Goal: Task Accomplishment & Management: Manage account settings

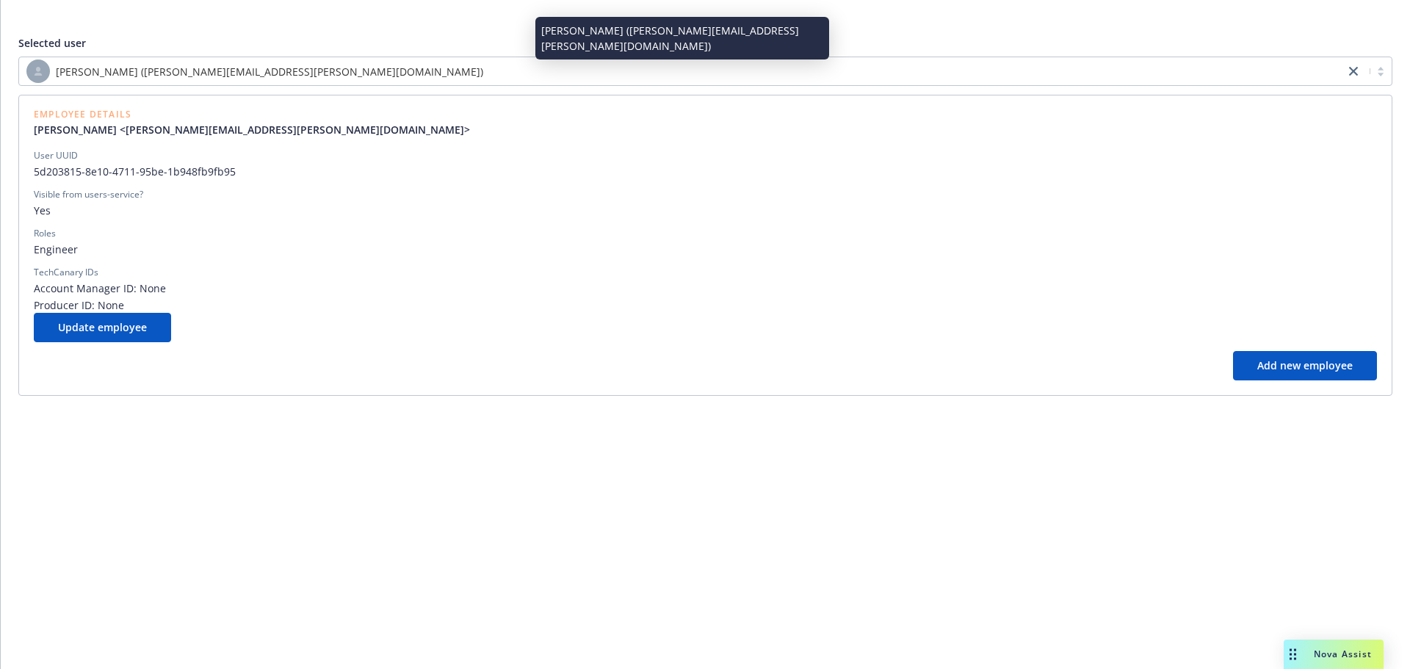
click at [392, 81] on div "[PERSON_NAME] ([PERSON_NAME][EMAIL_ADDRESS][PERSON_NAME][DOMAIN_NAME])" at bounding box center [681, 71] width 1311 height 24
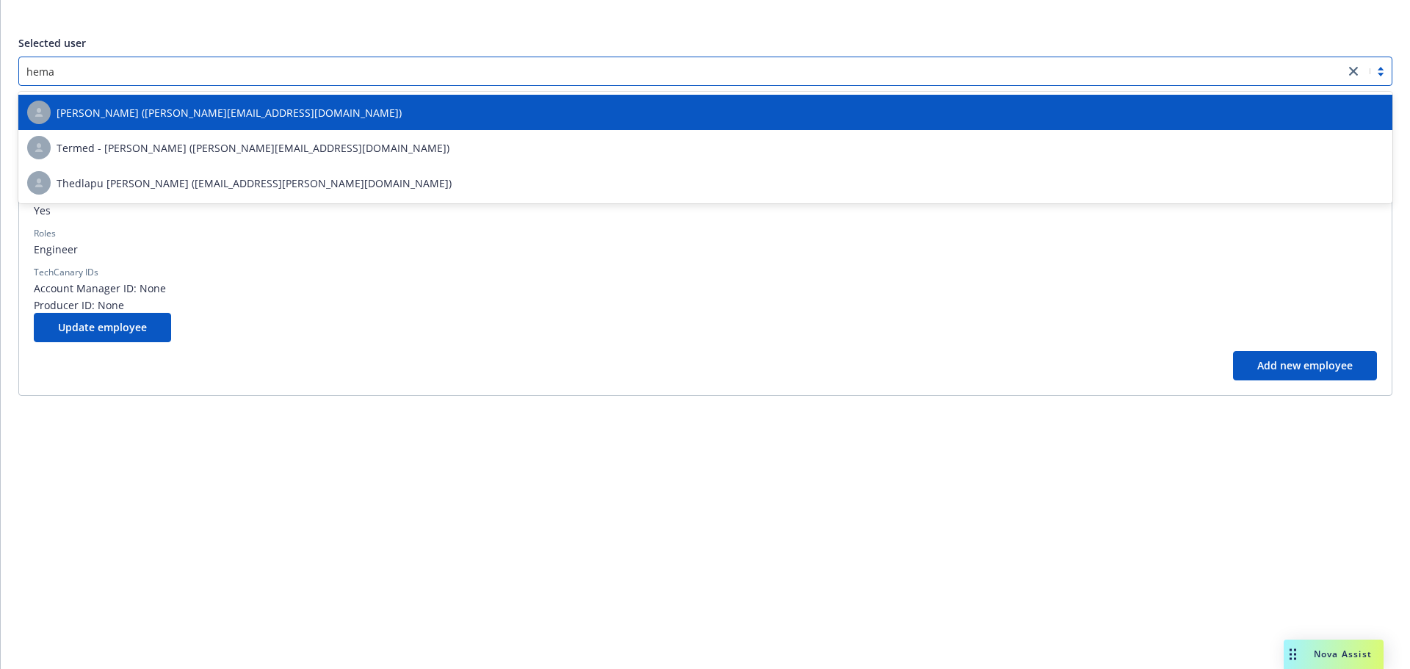
type input "heman"
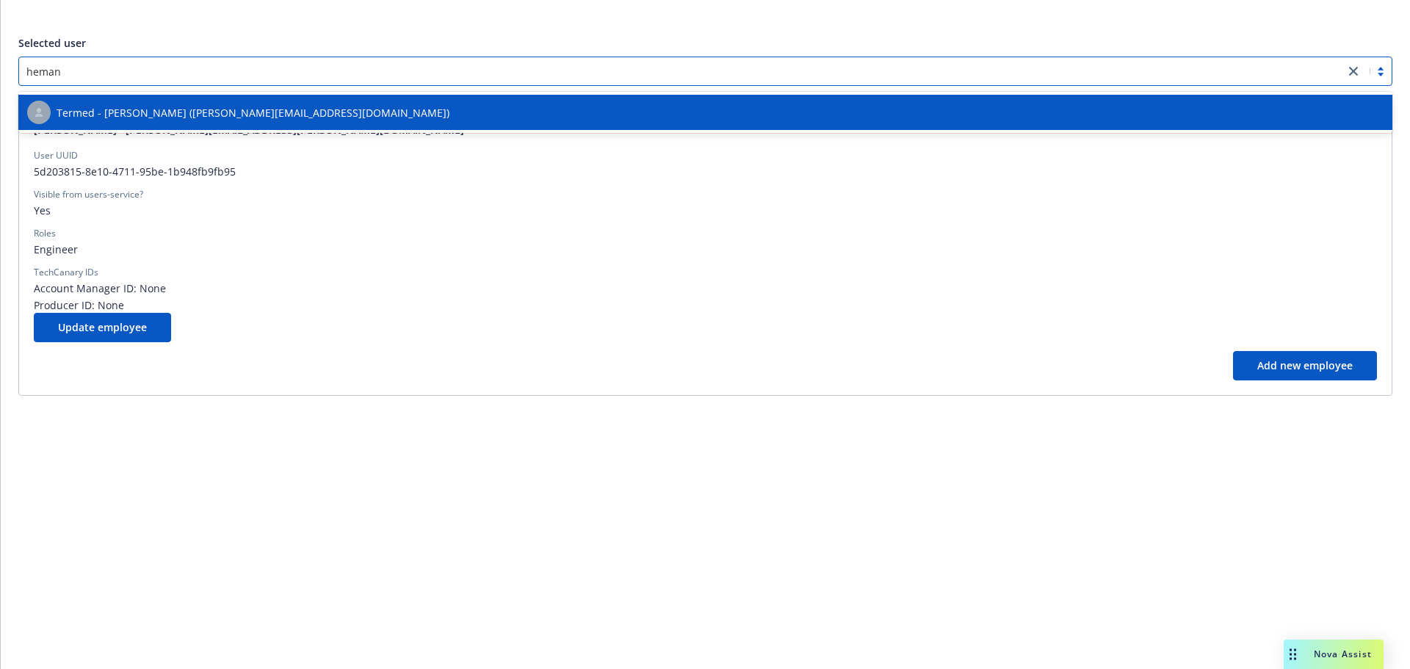
click at [372, 115] on div "Termed - [PERSON_NAME] ([PERSON_NAME][EMAIL_ADDRESS][DOMAIN_NAME])" at bounding box center [705, 113] width 1357 height 24
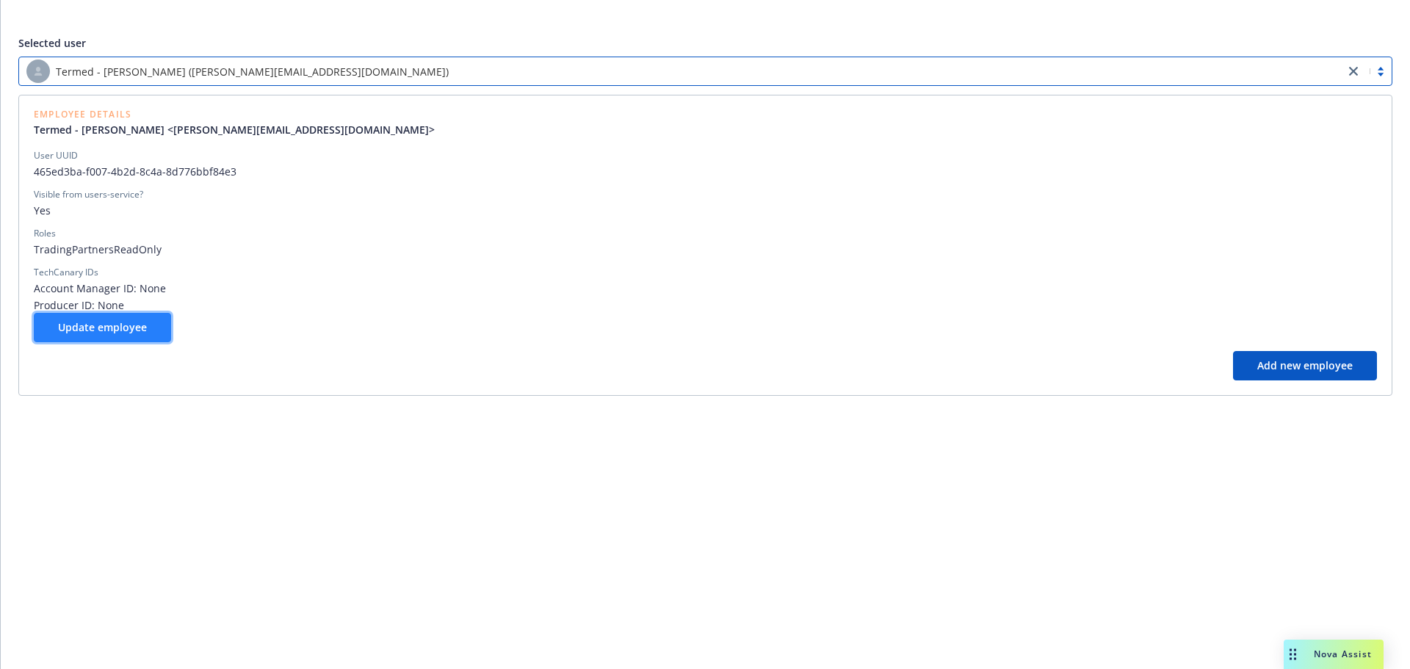
click at [142, 339] on button "Update employee" at bounding box center [102, 327] width 137 height 29
select select "operations"
select select "full-time"
select select "locked"
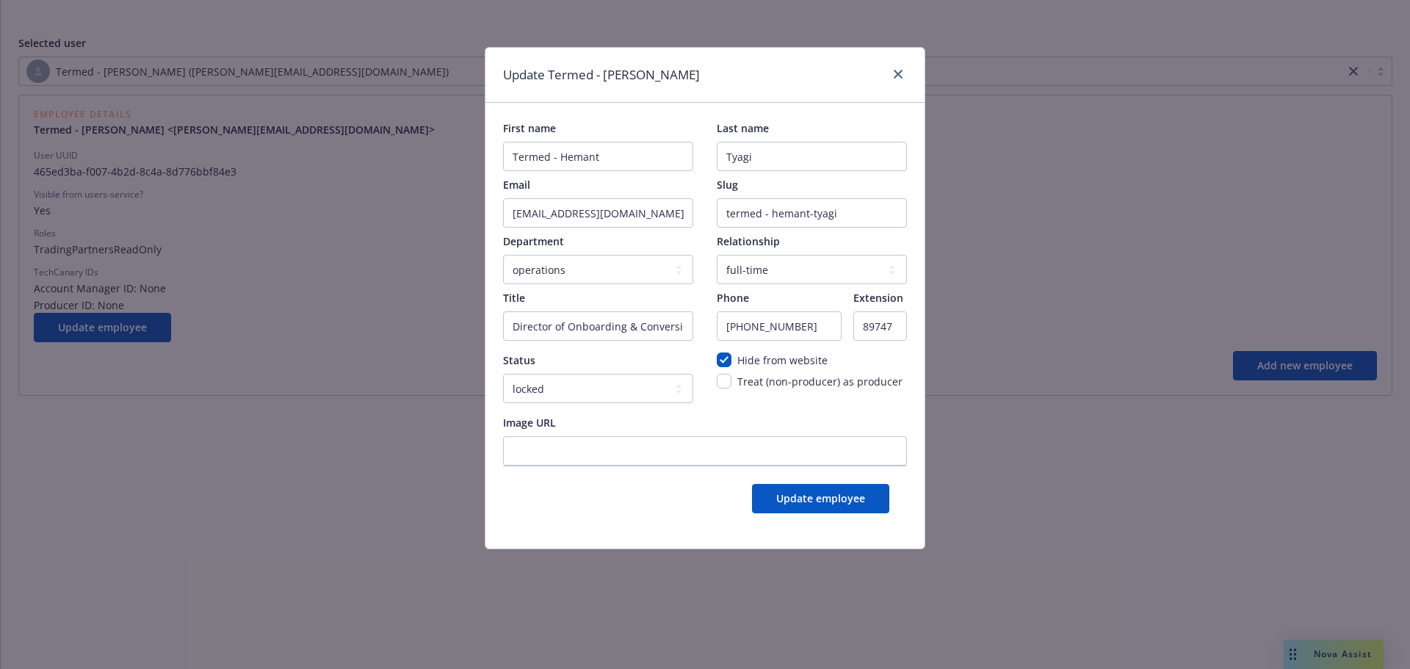
click at [893, 84] on div at bounding box center [896, 74] width 24 height 19
click at [897, 76] on icon "close" at bounding box center [898, 74] width 9 height 9
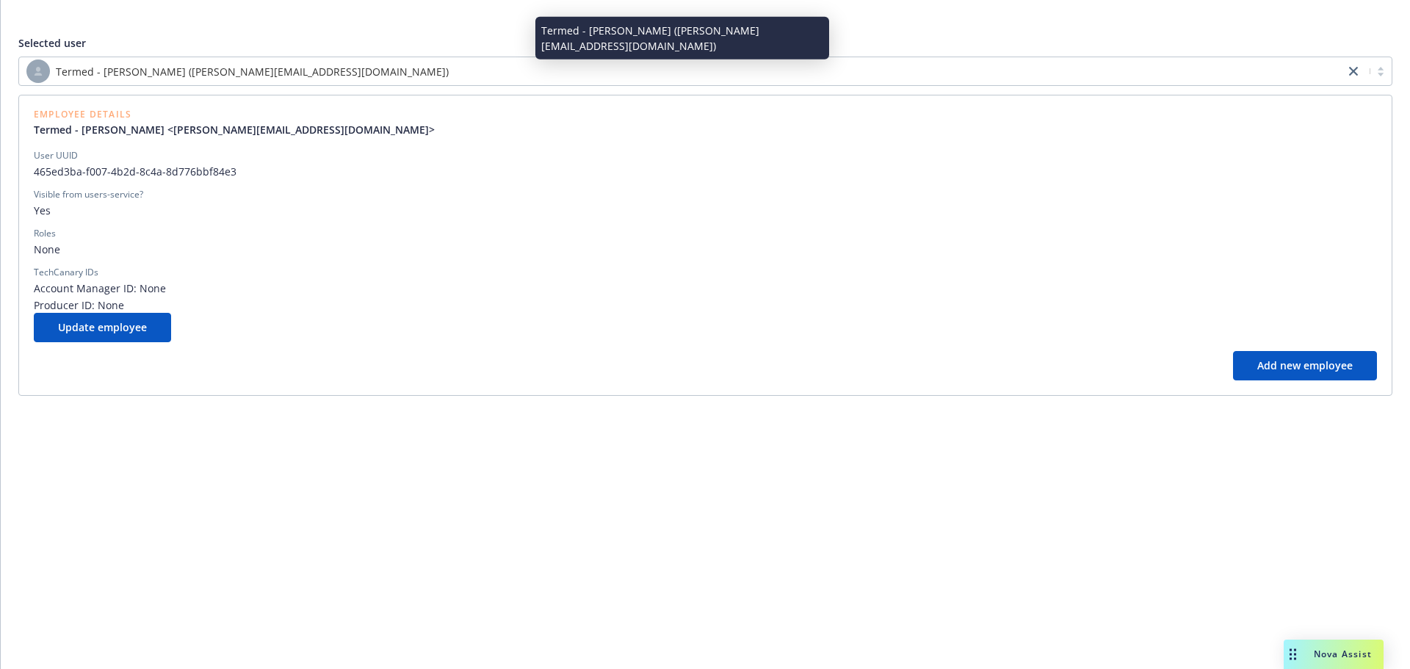
click at [576, 75] on div "Termed - [PERSON_NAME] ([PERSON_NAME][EMAIL_ADDRESS][DOMAIN_NAME])" at bounding box center [681, 71] width 1311 height 24
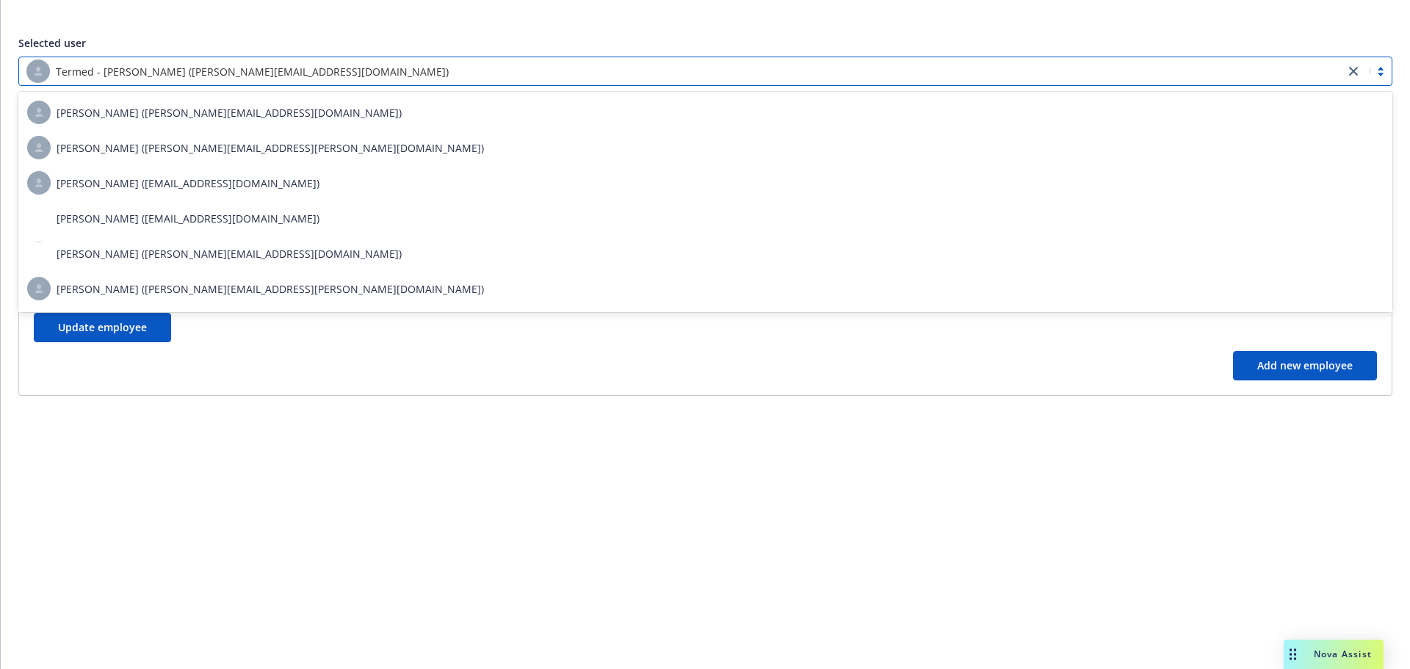
type input "x"
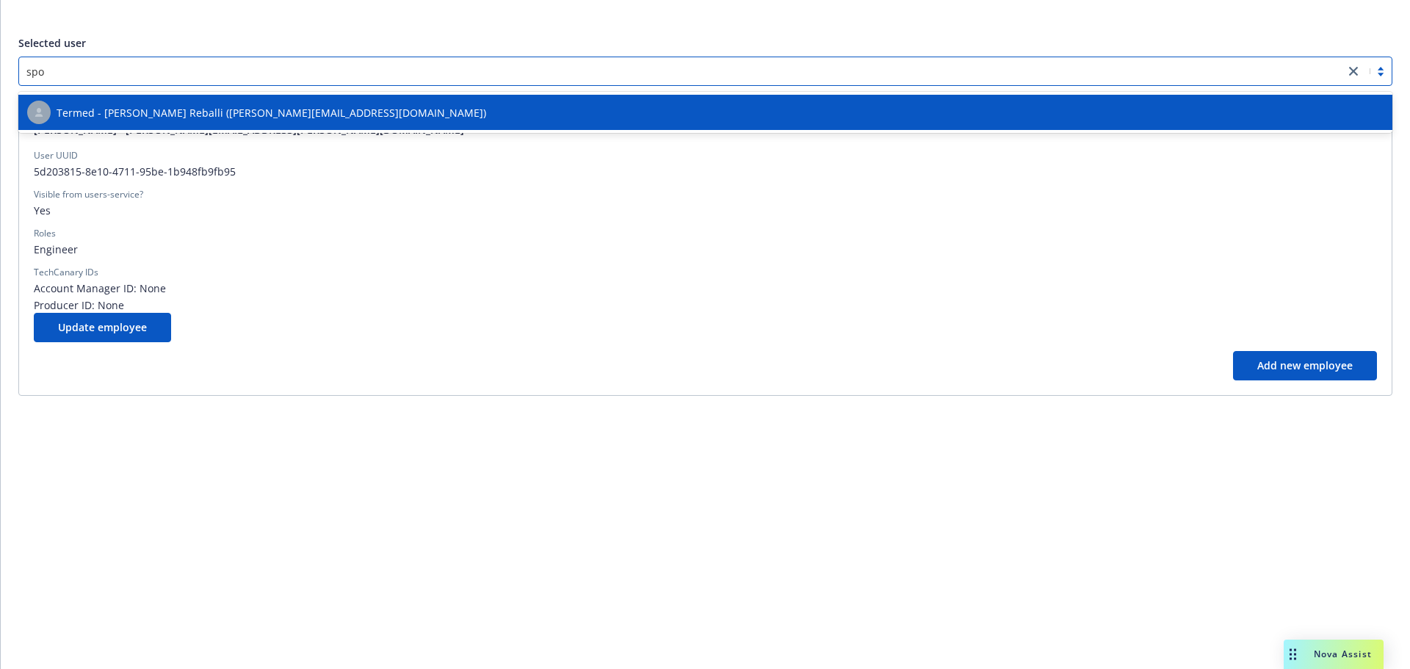
type input "spoo"
click at [559, 108] on div "Termed - [PERSON_NAME] Reballi ([PERSON_NAME][EMAIL_ADDRESS][DOMAIN_NAME])" at bounding box center [705, 113] width 1357 height 24
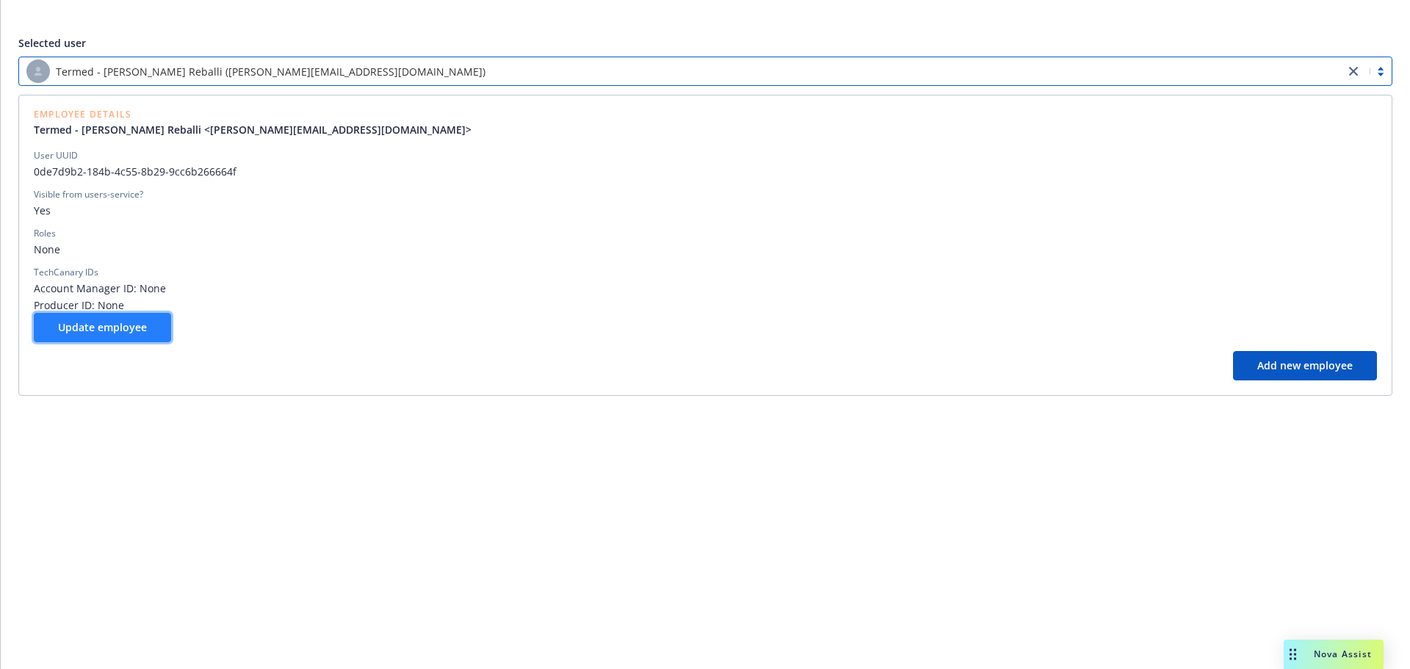
click at [130, 314] on button "Update employee" at bounding box center [102, 327] width 137 height 29
select select "operations"
select select "full-time"
select select "locked"
